Goal: Book appointment/travel/reservation

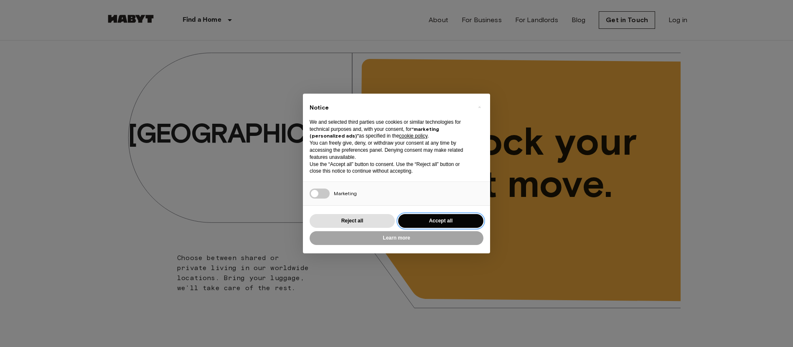
click at [446, 219] on button "Accept all" at bounding box center [440, 221] width 85 height 14
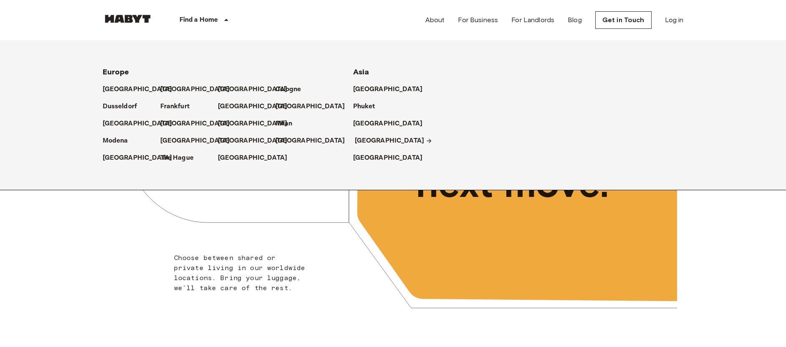
click at [365, 142] on p "[GEOGRAPHIC_DATA]" at bounding box center [390, 141] width 70 height 10
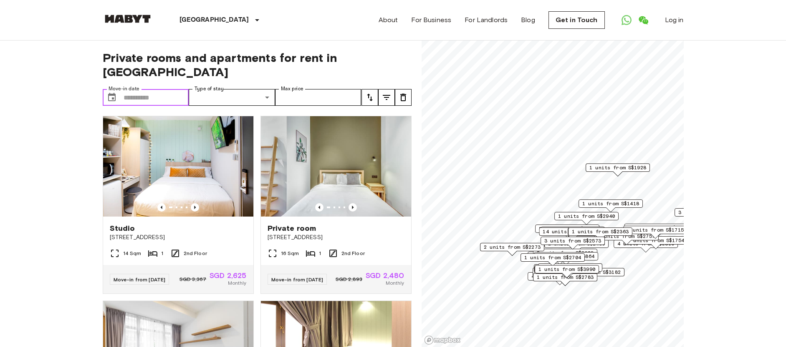
click at [157, 89] on input "Move-in date" at bounding box center [157, 97] width 66 height 17
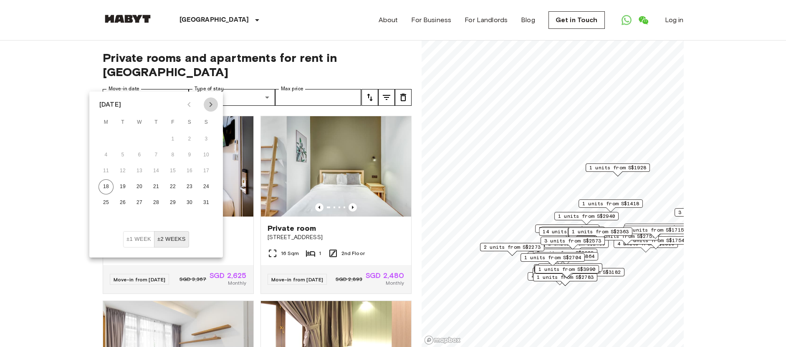
click at [209, 107] on icon "Next month" at bounding box center [211, 104] width 10 height 10
click at [142, 137] on button "1" at bounding box center [139, 139] width 15 height 15
type input "**********"
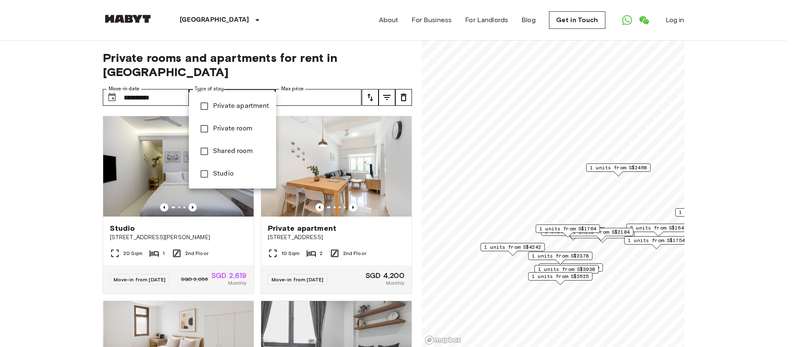
click at [229, 106] on span "Private apartment" at bounding box center [241, 106] width 56 height 10
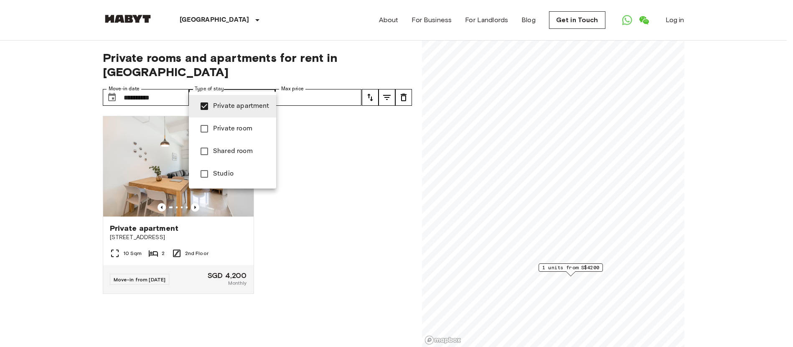
type input "**********"
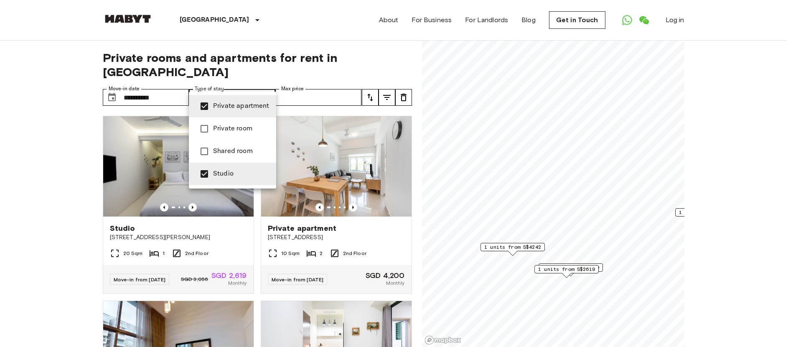
click at [68, 170] on div at bounding box center [396, 173] width 793 height 347
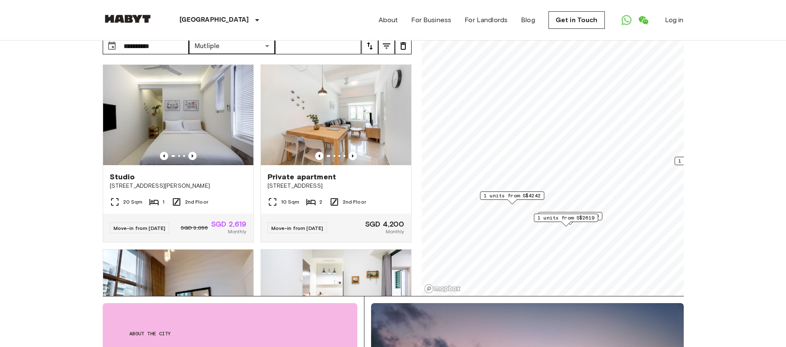
scroll to position [57, 0]
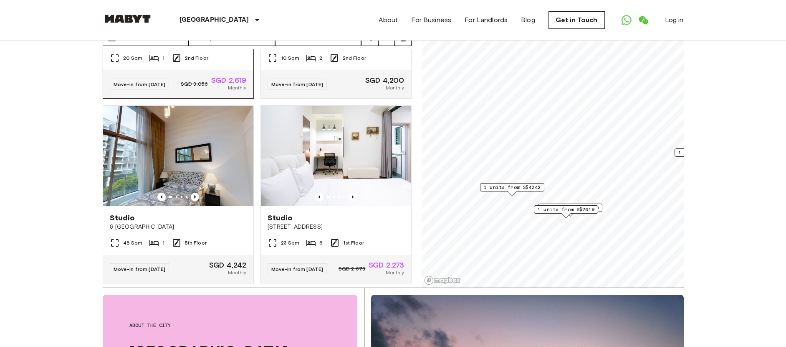
scroll to position [160, 0]
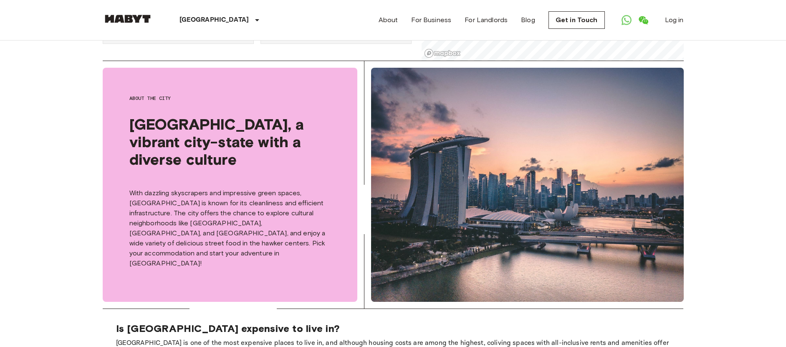
scroll to position [0, 0]
